Goal: Find specific page/section: Find specific page/section

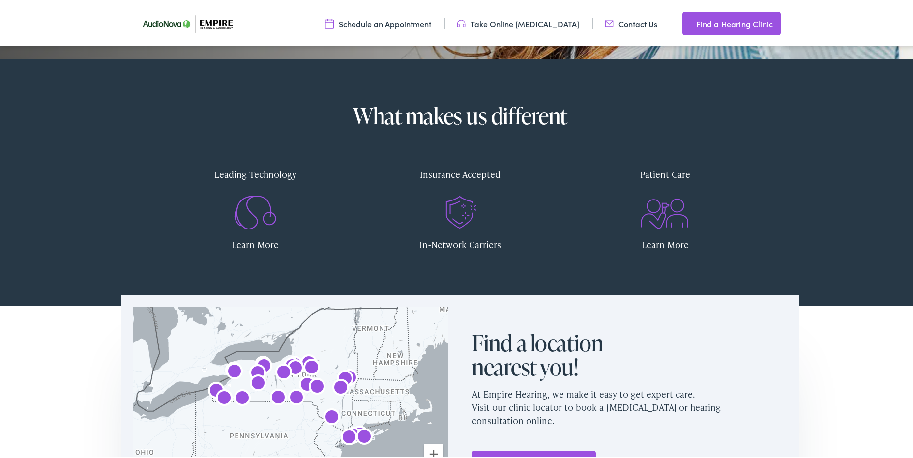
scroll to position [541, 0]
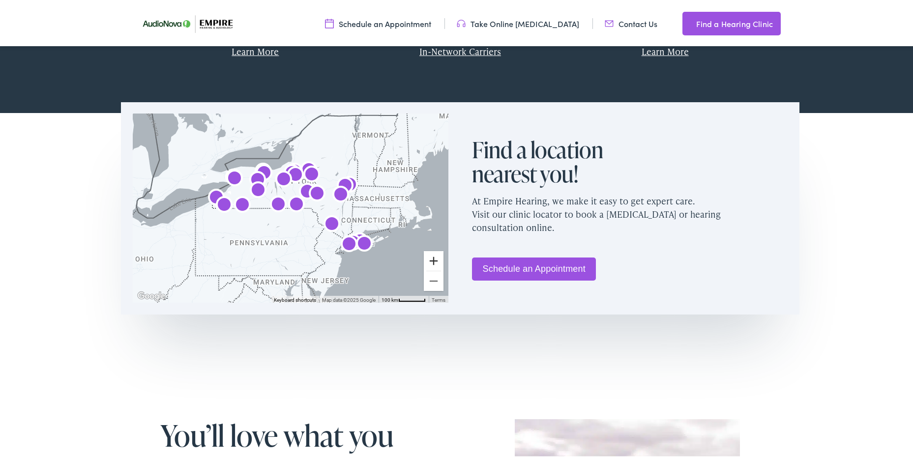
click at [431, 257] on button "Zoom in" at bounding box center [434, 259] width 20 height 20
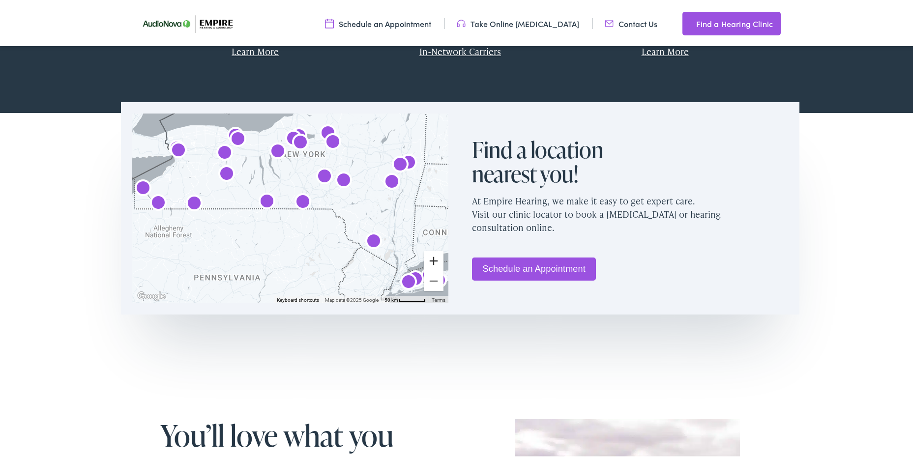
click at [431, 257] on button "Zoom in" at bounding box center [434, 259] width 20 height 20
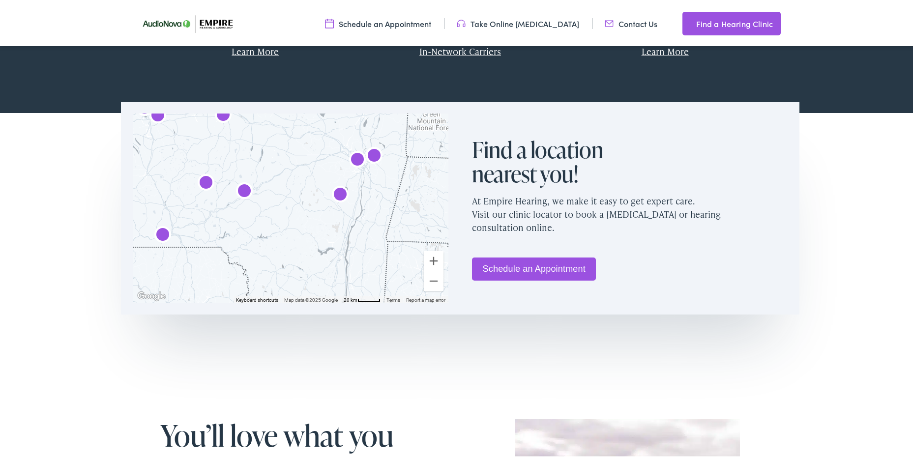
drag, startPoint x: 365, startPoint y: 252, endPoint x: 211, endPoint y: 291, distance: 159.6
click at [211, 291] on div at bounding box center [291, 206] width 316 height 189
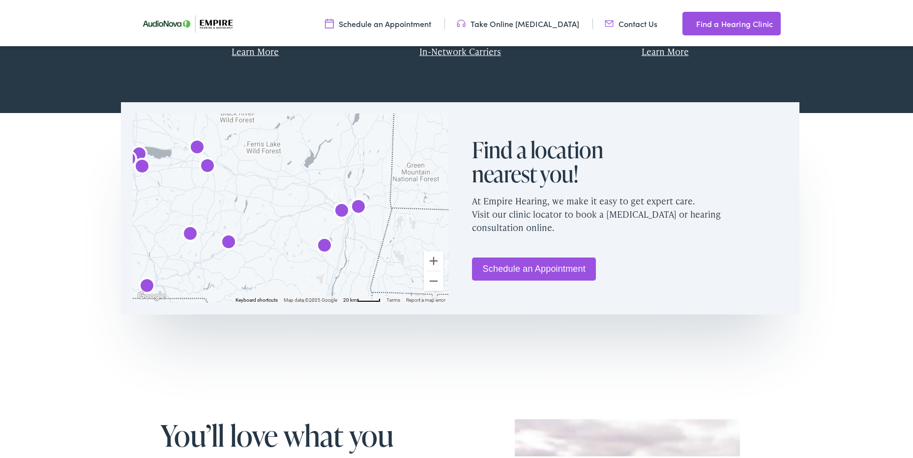
drag, startPoint x: 346, startPoint y: 210, endPoint x: 331, endPoint y: 263, distance: 55.1
click at [331, 263] on div at bounding box center [291, 206] width 316 height 189
click at [432, 257] on button "Zoom in" at bounding box center [434, 259] width 20 height 20
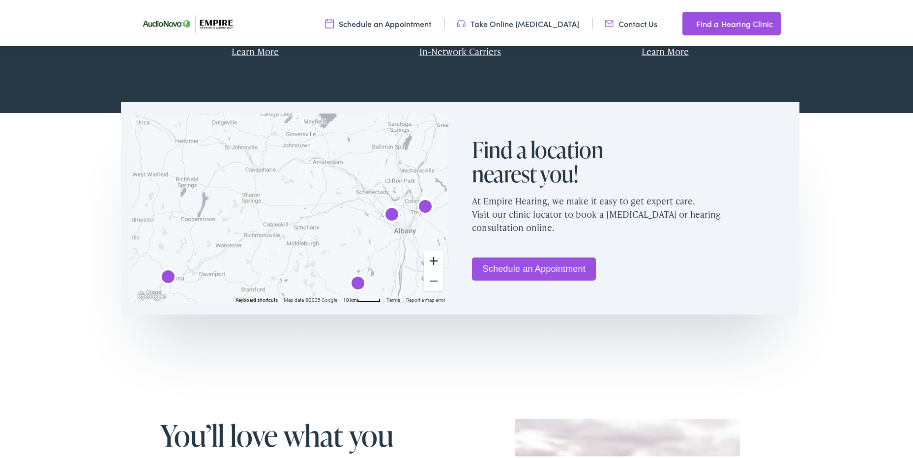
click at [431, 257] on button "Zoom in" at bounding box center [434, 259] width 20 height 20
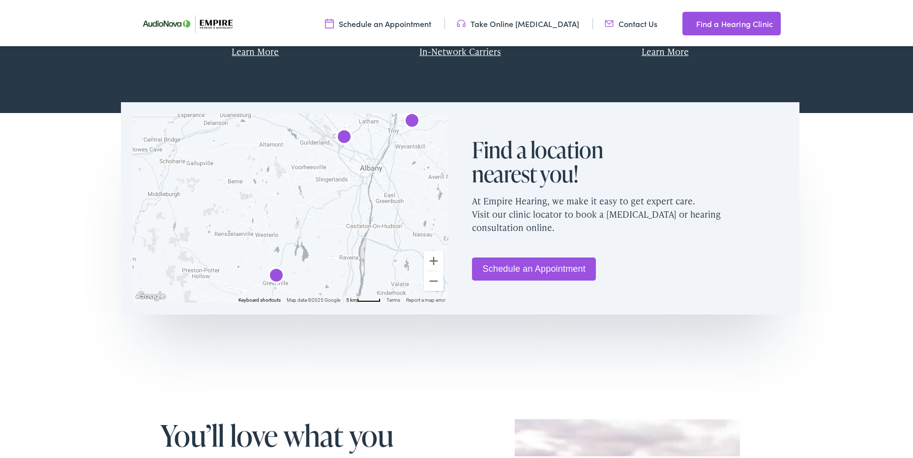
drag, startPoint x: 376, startPoint y: 245, endPoint x: 225, endPoint y: 159, distance: 173.6
click at [225, 159] on div at bounding box center [291, 206] width 316 height 189
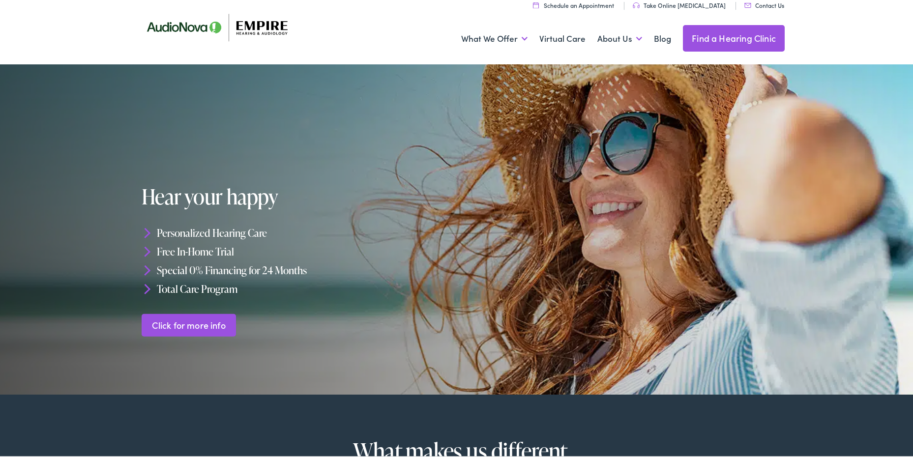
scroll to position [0, 0]
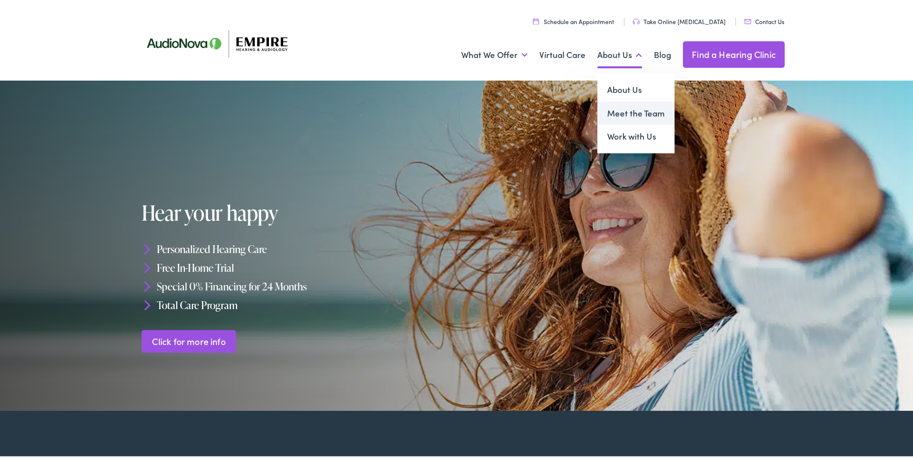
click at [618, 110] on link "Meet the Team" at bounding box center [636, 112] width 77 height 24
